Goal: Task Accomplishment & Management: Manage account settings

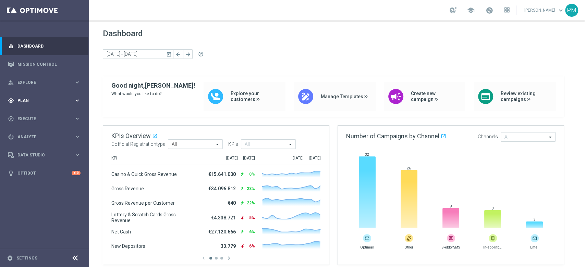
click at [30, 97] on div "gps_fixed Plan keyboard_arrow_right" at bounding box center [44, 100] width 88 height 18
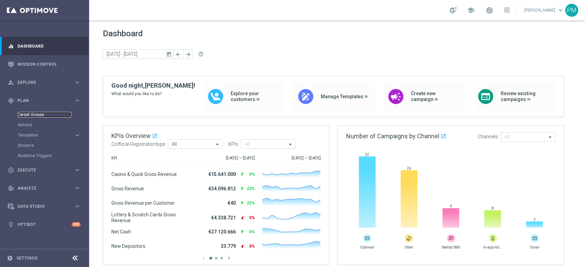
click at [37, 114] on link "Target Groups" at bounding box center [44, 114] width 53 height 5
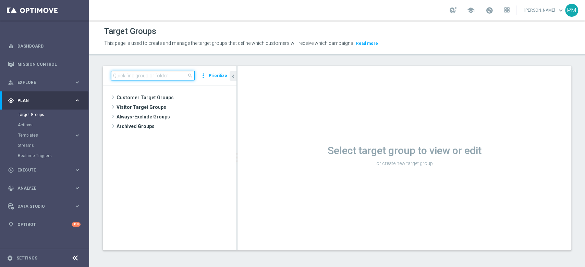
click at [171, 78] on input at bounding box center [153, 76] width 84 height 10
paste input "Multi Talent + Master Low ggr nb lm tra 0 e 100 1st Sport lm NO saldo"
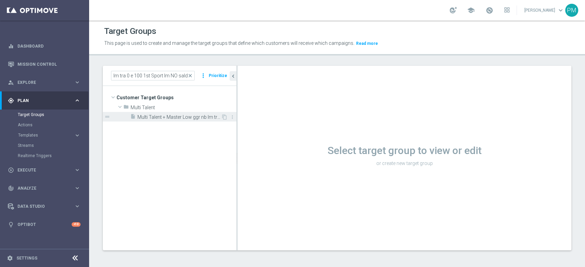
click at [181, 117] on span "Multi Talent + Master Low ggr nb lm tra 0 e 100 1st Sport lm NO saldo" at bounding box center [179, 117] width 84 height 6
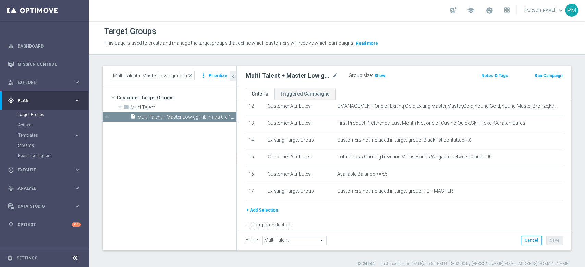
scroll to position [224, 0]
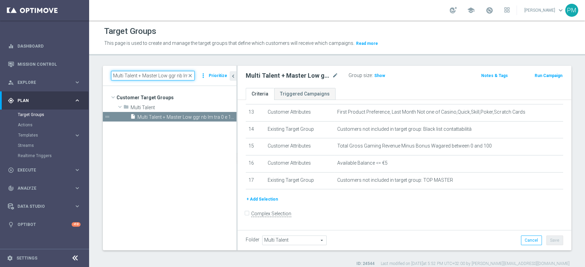
click at [162, 76] on input "Multi Talent + Master Low ggr nb lm tra 0 e 100 1st Sport lm NO saldo" at bounding box center [153, 76] width 84 height 10
paste input "> 100 1st Casino"
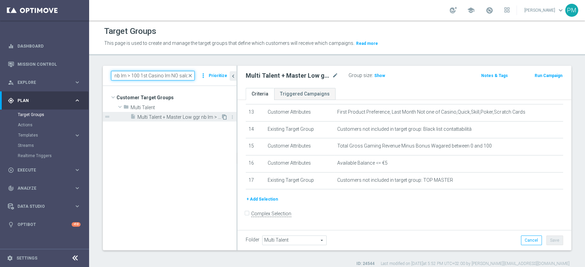
type input "Multi Talent + Master Low ggr nb lm > 100 1st Casino lm NO saldo"
click at [224, 119] on icon "content_copy" at bounding box center [224, 116] width 5 height 5
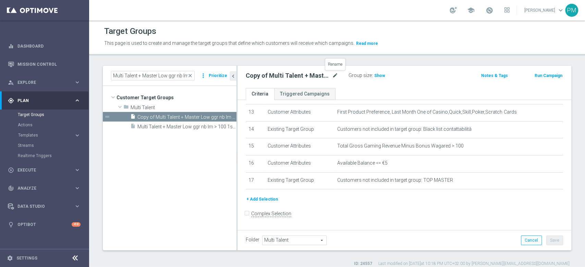
click at [336, 77] on icon "mode_edit" at bounding box center [335, 76] width 6 height 8
click at [277, 74] on input "Copy of Multi Talent + Master Low ggr nb lm > 100 1st Casino lm NO saldo" at bounding box center [292, 77] width 92 height 10
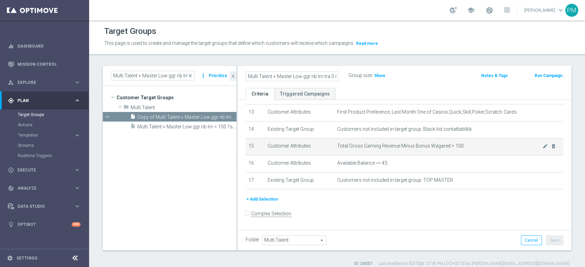
scroll to position [178, 0]
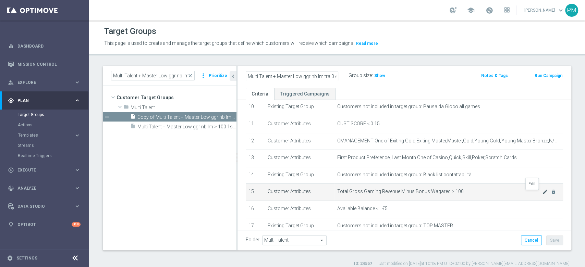
type input "Multi Talent + Master Low ggr nb lm tra 0 e 100 1st Casino lm NO saldo"
click at [438, 194] on icon "mode_edit" at bounding box center [544, 191] width 5 height 5
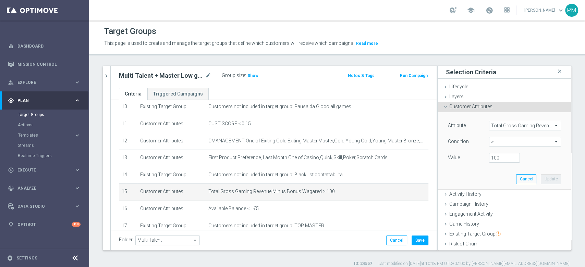
click at [438, 142] on span ">" at bounding box center [524, 141] width 71 height 9
click at [438, 200] on span "between" at bounding box center [524, 205] width 65 height 5
type input "between"
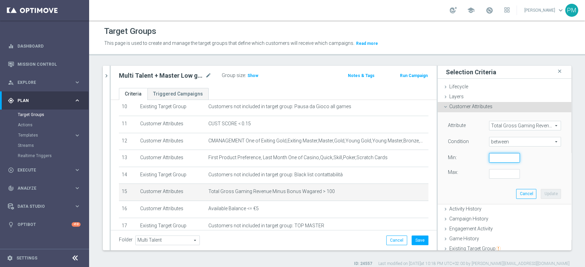
click at [438, 162] on input "number" at bounding box center [504, 158] width 31 height 10
type input "0"
click at [438, 173] on input "number" at bounding box center [504, 174] width 31 height 10
type input "100"
click at [438, 191] on button "Update" at bounding box center [551, 194] width 20 height 10
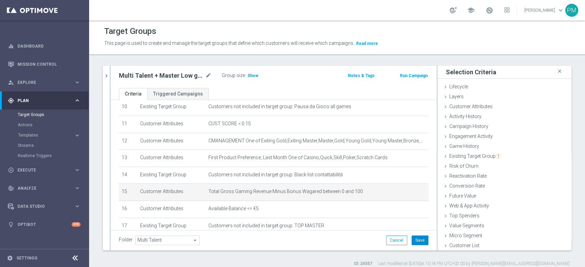
click at [411, 200] on button "Save" at bounding box center [419, 241] width 17 height 10
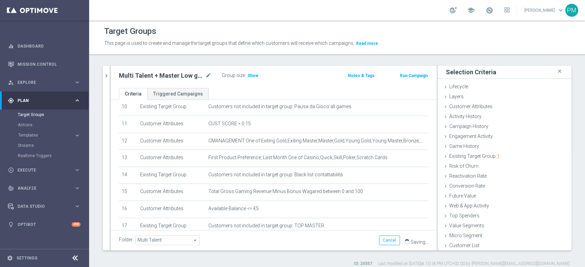
click at [179, 77] on h2 "Multi Talent + Master Low ggr nb lm tra 0 e 100 1st Casino lm NO saldo" at bounding box center [161, 76] width 85 height 8
copy div "Multi Talent + Master Low ggr nb lm tra 0 e 100 1st Casino lm NO saldo"
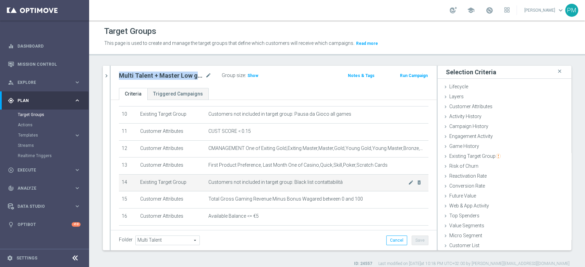
scroll to position [217, 0]
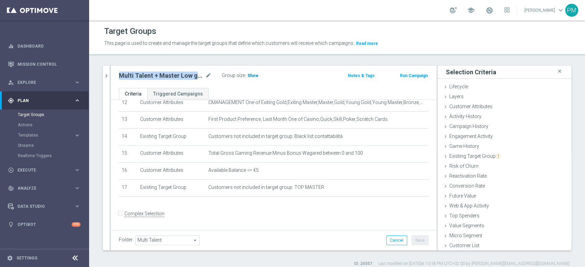
click at [255, 73] on span "Show" at bounding box center [252, 75] width 11 height 5
click at [109, 82] on button "chevron_right" at bounding box center [106, 76] width 7 height 20
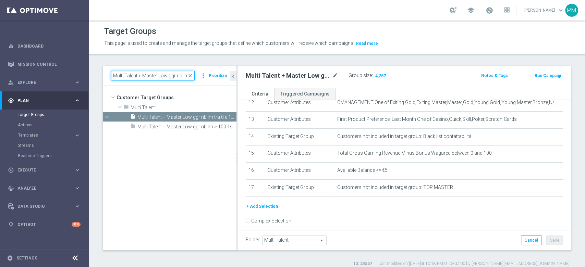
click at [139, 73] on input "Multi Talent + Master Low ggr nb lm > 100 1st Casino lm NO saldo" at bounding box center [153, 76] width 84 height 10
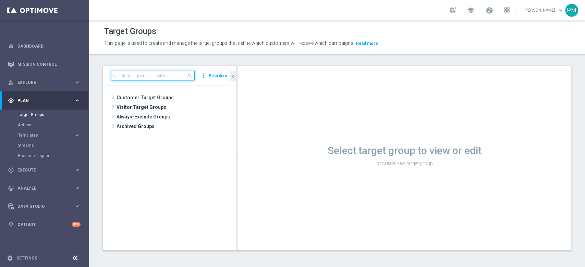
click at [172, 73] on input at bounding box center [153, 76] width 84 height 10
paste input "Multi Talent + Master Low ggr nb lm > 100 1st Casino lm NO saldo"
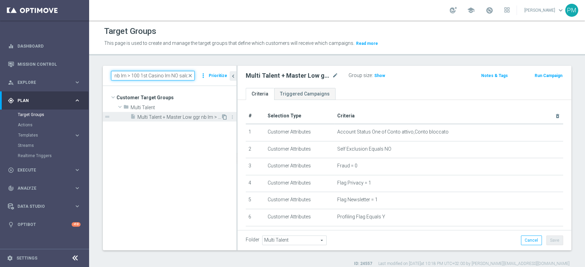
type input "Multi Talent + Master Low ggr nb lm > 100 1st Casino lm NO saldo"
click at [223, 118] on icon "content_copy" at bounding box center [224, 116] width 5 height 5
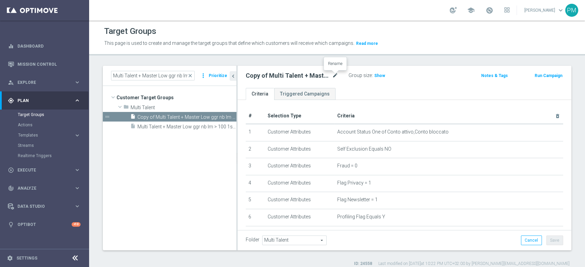
click at [335, 76] on icon "mode_edit" at bounding box center [335, 76] width 6 height 8
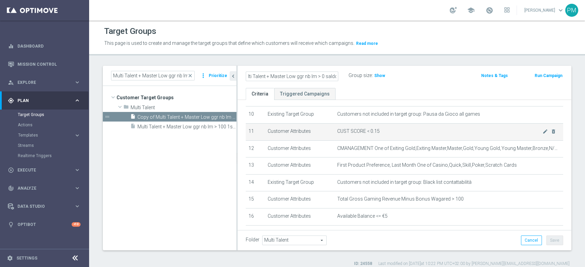
scroll to position [183, 0]
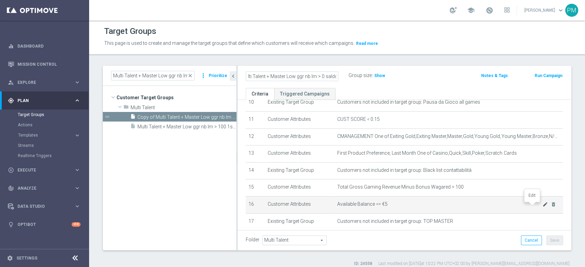
type input "Multi Talent + Master Low ggr nb lm > 0 saldo"
click at [542, 207] on icon "mode_edit" at bounding box center [544, 204] width 5 height 5
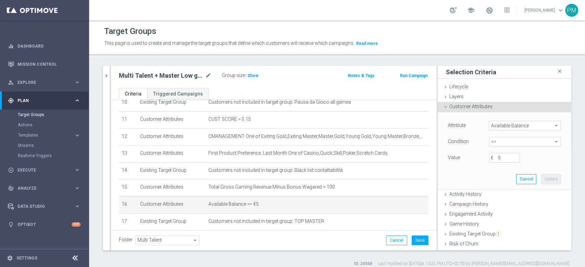
click at [502, 143] on span "<=" at bounding box center [524, 141] width 71 height 9
click at [495, 185] on span ">" at bounding box center [524, 187] width 65 height 5
type input ">"
click at [491, 161] on input "€" at bounding box center [504, 158] width 31 height 10
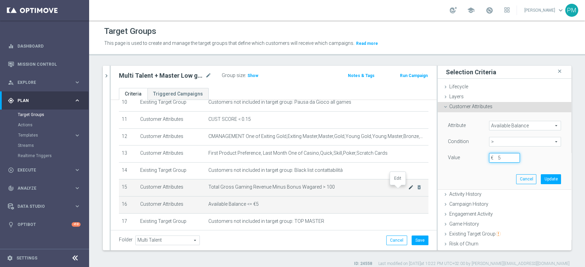
type input "5"
click at [408, 188] on icon "mode_edit" at bounding box center [410, 187] width 5 height 5
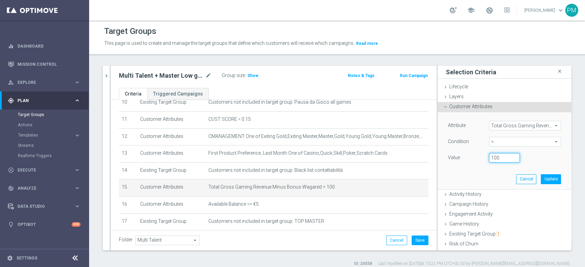
drag, startPoint x: 494, startPoint y: 158, endPoint x: 456, endPoint y: 158, distance: 37.3
click at [456, 158] on div "Value 100" at bounding box center [504, 158] width 123 height 11
type input "0"
click at [541, 177] on button "Update" at bounding box center [551, 179] width 20 height 10
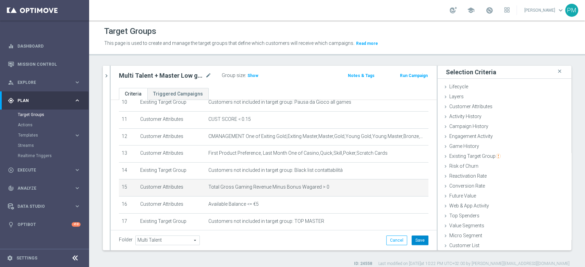
click at [414, 240] on button "Save" at bounding box center [419, 241] width 17 height 10
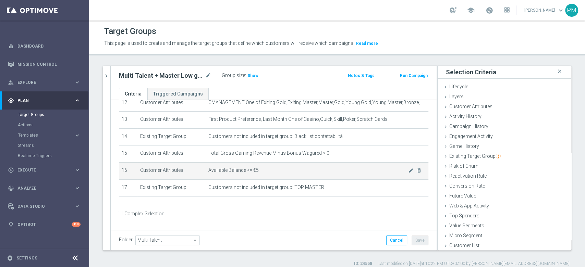
scroll to position [171, 0]
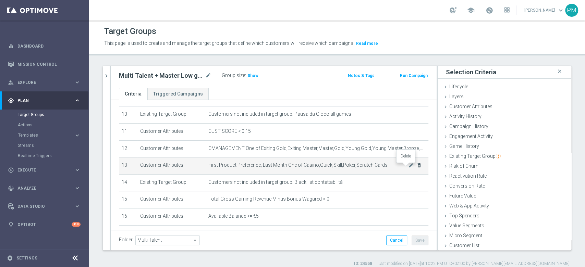
click at [416, 168] on icon "delete_forever" at bounding box center [418, 165] width 5 height 5
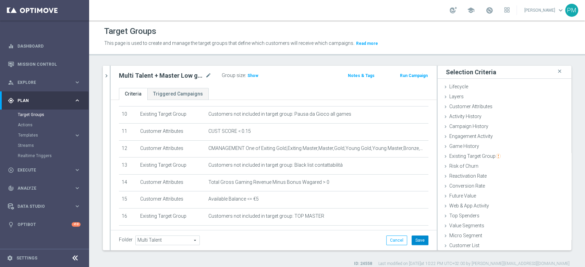
click at [411, 238] on button "Save" at bounding box center [419, 241] width 17 height 10
click at [255, 76] on span "Show" at bounding box center [252, 75] width 11 height 5
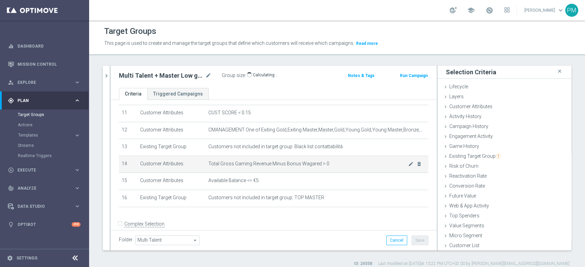
scroll to position [199, 0]
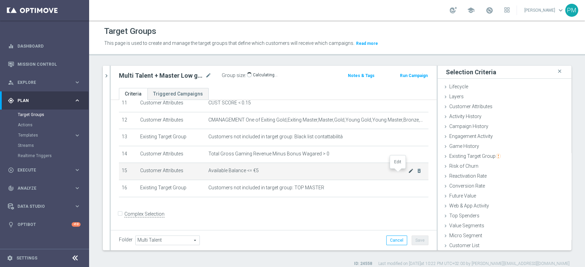
click at [408, 174] on icon "mode_edit" at bounding box center [410, 170] width 5 height 5
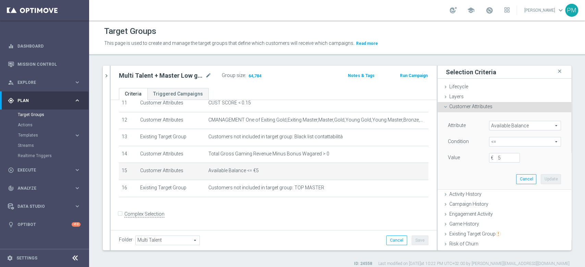
click at [489, 141] on span "<=" at bounding box center [524, 141] width 71 height 9
click at [492, 185] on span ">" at bounding box center [524, 187] width 65 height 5
type input ">"
click at [490, 159] on input "€" at bounding box center [504, 158] width 31 height 10
type input "5"
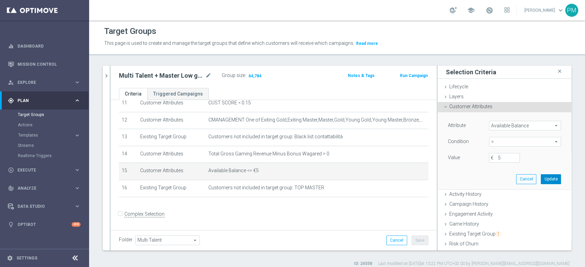
click at [541, 177] on button "Update" at bounding box center [551, 179] width 20 height 10
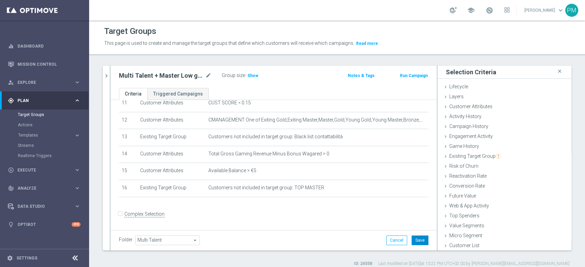
click at [419, 238] on button "Save" at bounding box center [419, 241] width 17 height 10
click at [254, 75] on span "Show" at bounding box center [252, 75] width 11 height 5
